Goal: Transaction & Acquisition: Book appointment/travel/reservation

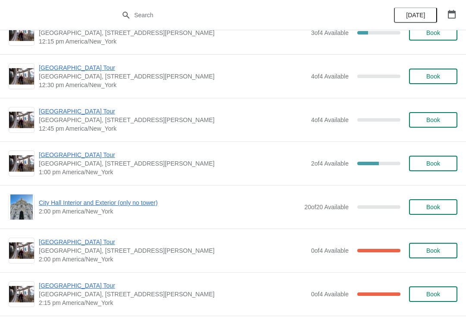
scroll to position [503, 0]
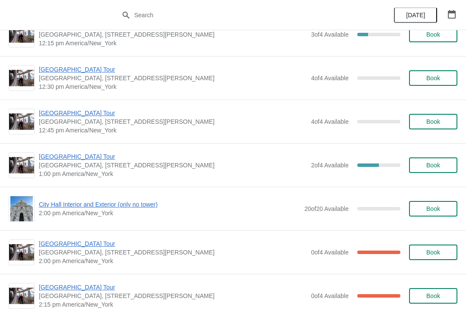
click at [51, 113] on span "[GEOGRAPHIC_DATA] Tour" at bounding box center [173, 113] width 268 height 9
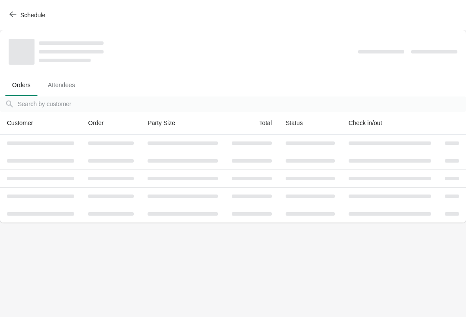
scroll to position [0, 0]
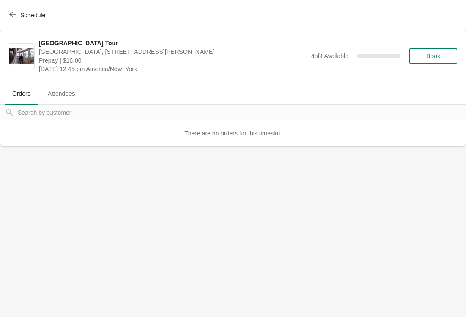
click at [13, 16] on icon "button" at bounding box center [13, 14] width 7 height 7
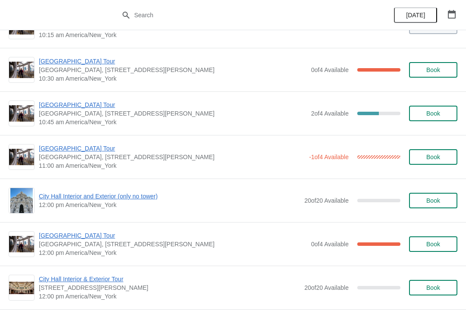
scroll to position [200, 0]
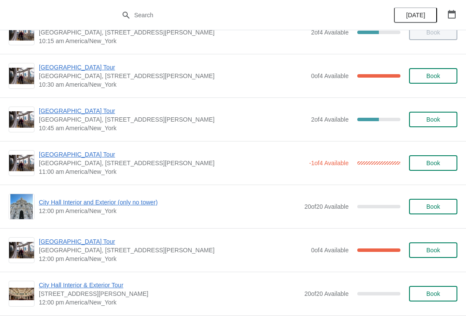
click at [57, 112] on span "[GEOGRAPHIC_DATA] Tour" at bounding box center [173, 111] width 268 height 9
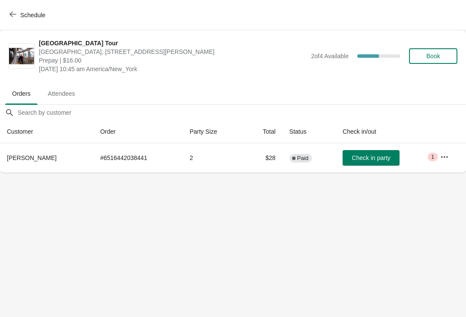
click at [368, 158] on span "Check in party" at bounding box center [371, 158] width 38 height 7
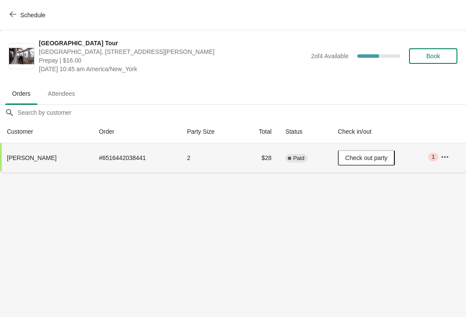
click at [17, 20] on button "Schedule" at bounding box center [28, 15] width 48 height 16
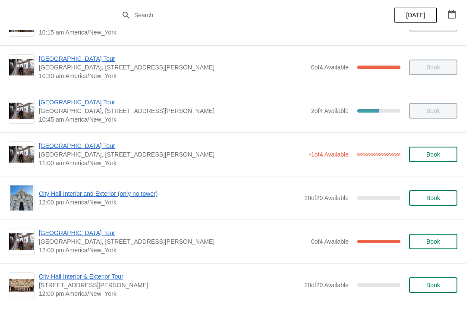
scroll to position [207, 0]
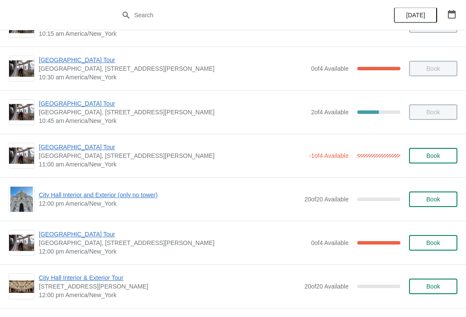
click at [51, 149] on span "[GEOGRAPHIC_DATA] Tour" at bounding box center [172, 147] width 266 height 9
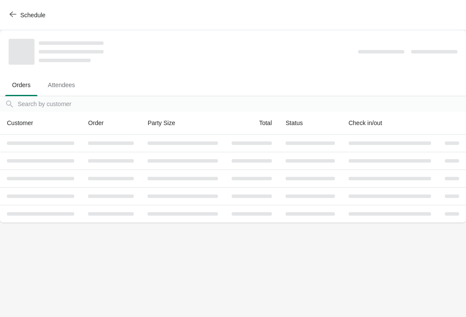
scroll to position [0, 0]
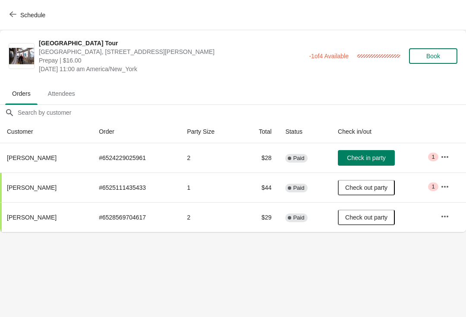
click at [13, 15] on icon "button" at bounding box center [13, 14] width 7 height 7
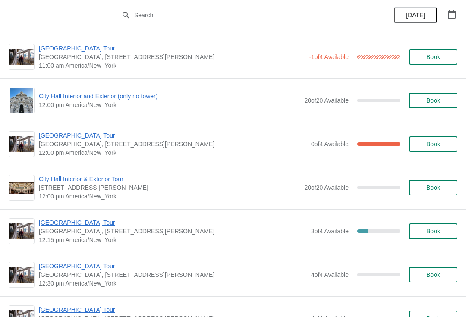
scroll to position [308, 0]
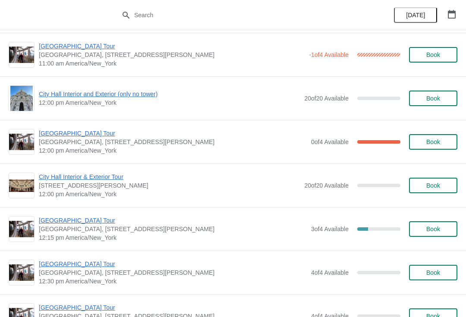
click at [53, 135] on span "[GEOGRAPHIC_DATA] Tour" at bounding box center [173, 133] width 268 height 9
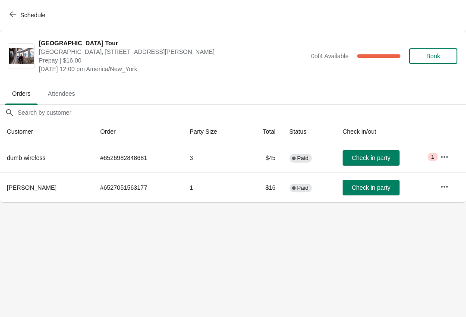
click at [16, 17] on icon "button" at bounding box center [13, 14] width 7 height 7
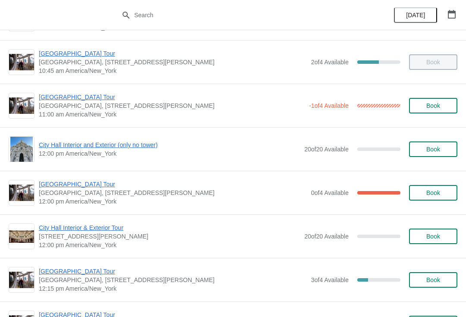
scroll to position [241, 0]
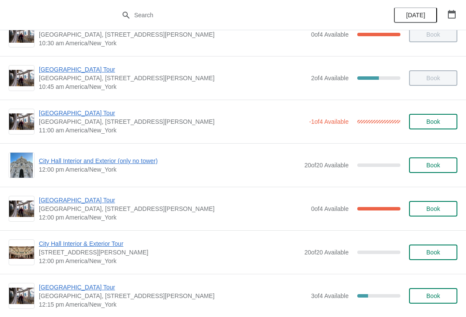
click at [45, 116] on span "[GEOGRAPHIC_DATA] Tour" at bounding box center [172, 113] width 266 height 9
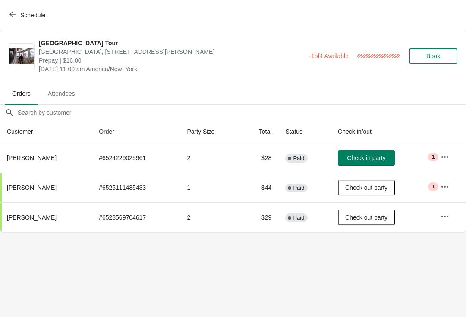
click at [16, 15] on icon "button" at bounding box center [13, 14] width 7 height 7
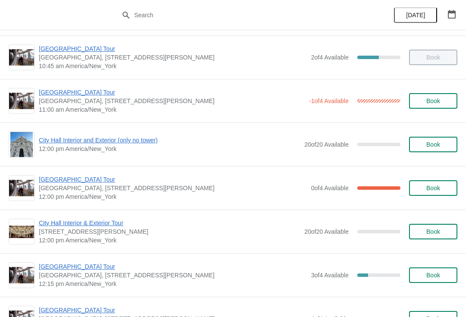
scroll to position [270, 0]
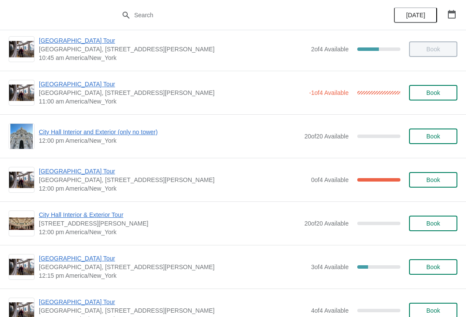
click at [49, 171] on span "[GEOGRAPHIC_DATA] Tour" at bounding box center [173, 171] width 268 height 9
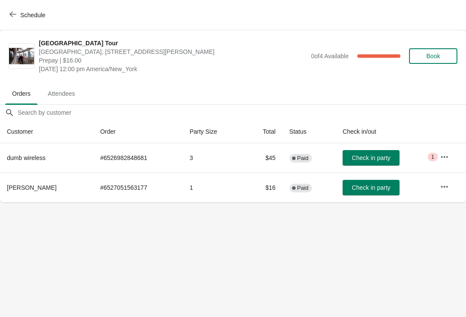
click at [354, 189] on span "Check in party" at bounding box center [371, 187] width 38 height 7
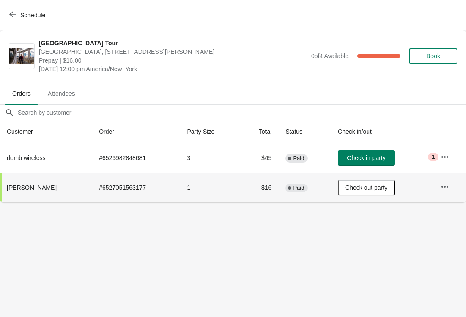
click at [13, 14] on icon "button" at bounding box center [13, 14] width 7 height 7
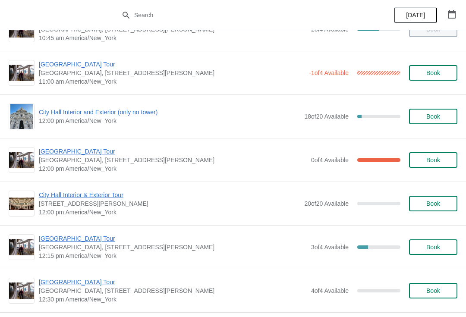
scroll to position [289, 0]
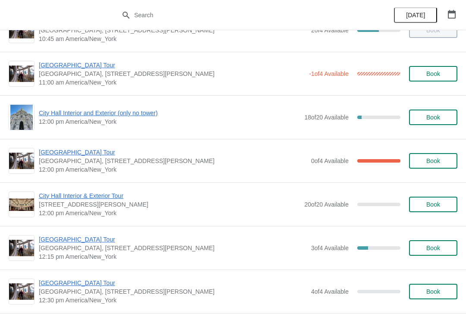
click at [44, 116] on span "City Hall Interior and Exterior (only no tower)" at bounding box center [169, 113] width 261 height 9
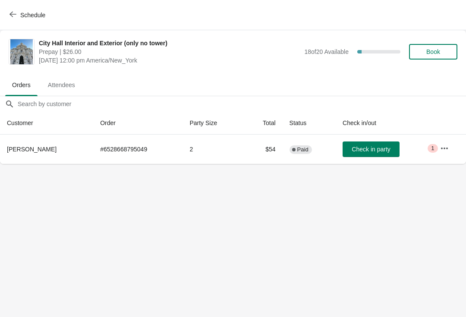
click at [426, 51] on span "Book" at bounding box center [433, 51] width 33 height 7
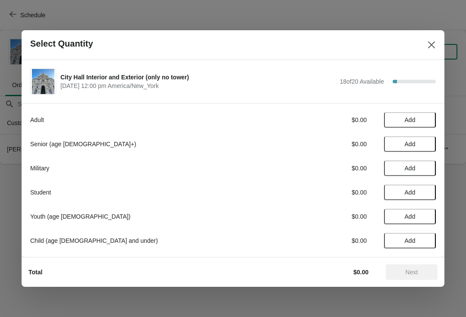
click at [412, 144] on span "Add" at bounding box center [410, 144] width 11 height 7
click at [425, 144] on icon at bounding box center [425, 144] width 3 height 3
click at [402, 274] on span "Next" at bounding box center [412, 272] width 38 height 7
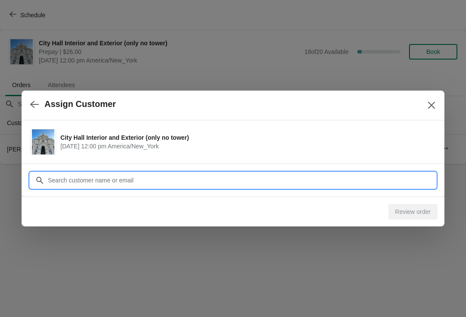
click at [63, 176] on input "Customer" at bounding box center [242, 181] width 389 height 16
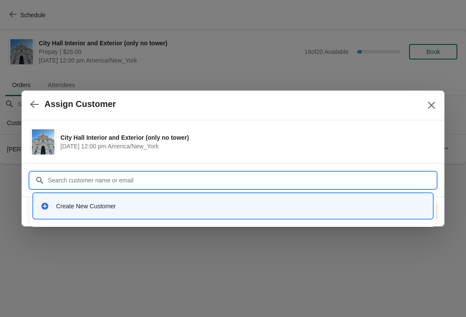
click at [58, 209] on div "Create New Customer" at bounding box center [241, 206] width 370 height 9
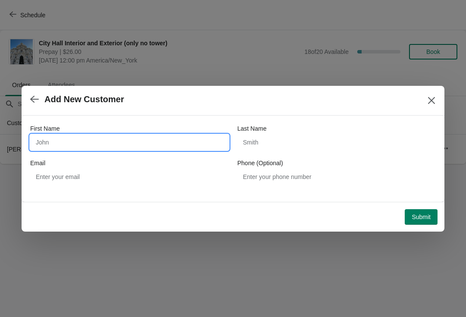
click at [53, 143] on input "First Name" at bounding box center [129, 143] width 199 height 16
type input "[PERSON_NAME]"
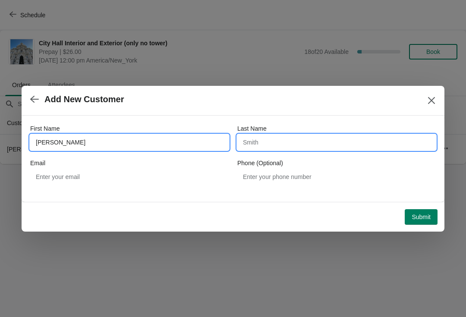
click at [312, 142] on input "Last Name" at bounding box center [337, 143] width 199 height 16
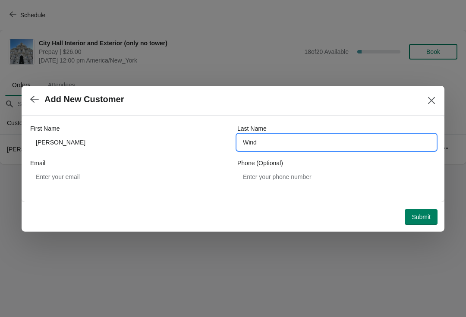
type input "Wind"
click at [423, 216] on span "Submit" at bounding box center [421, 217] width 19 height 7
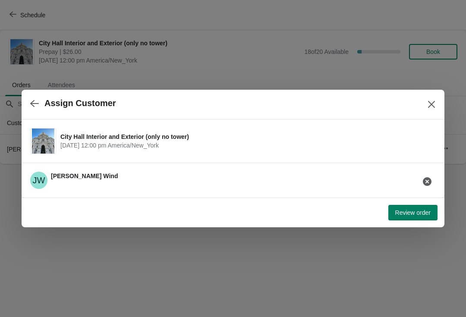
click at [428, 215] on span "Review order" at bounding box center [413, 212] width 35 height 7
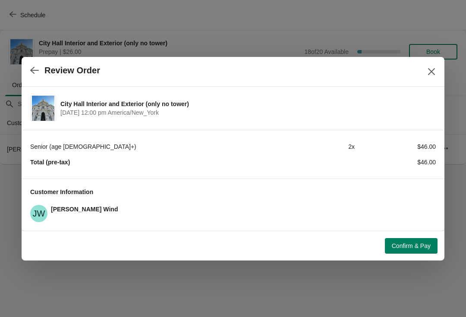
click at [429, 250] on button "Confirm & Pay" at bounding box center [411, 246] width 53 height 16
